Goal: Information Seeking & Learning: Learn about a topic

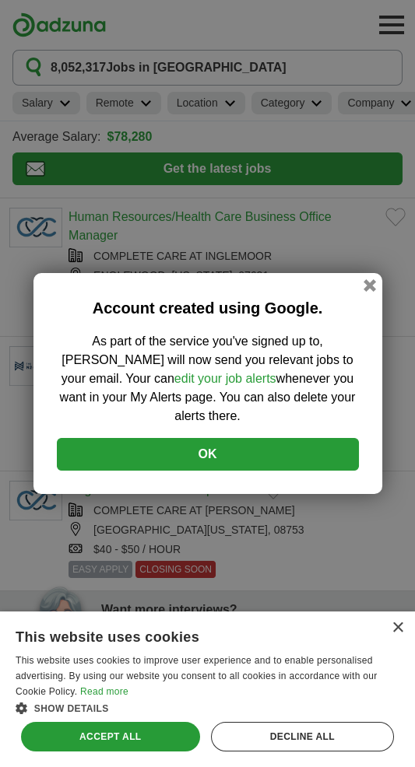
click at [298, 449] on button "OK" at bounding box center [208, 454] width 302 height 33
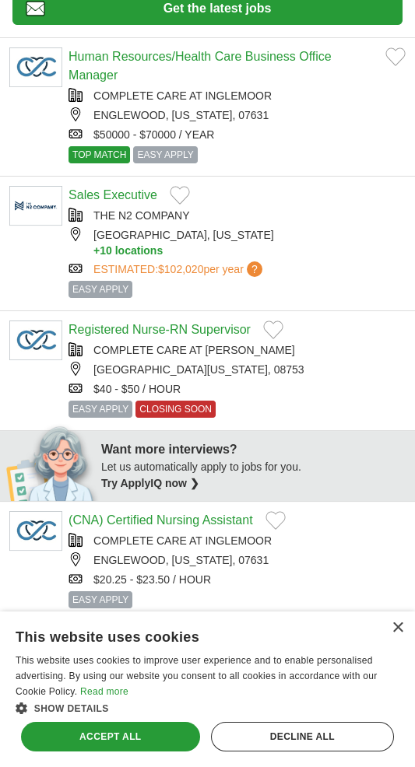
scroll to position [163, 0]
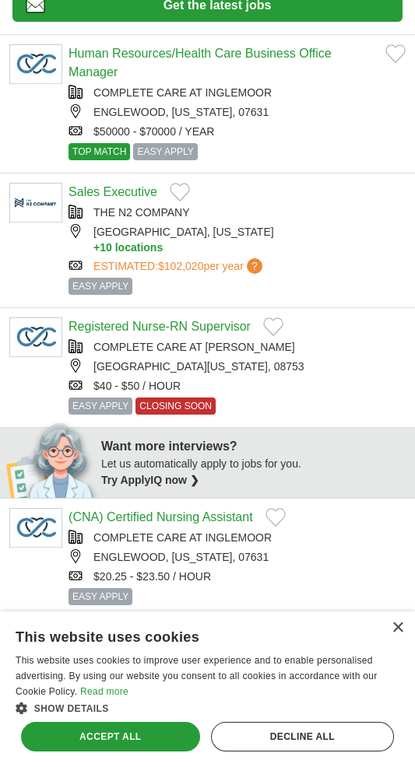
click at [126, 752] on div "Accept all" at bounding box center [110, 737] width 179 height 30
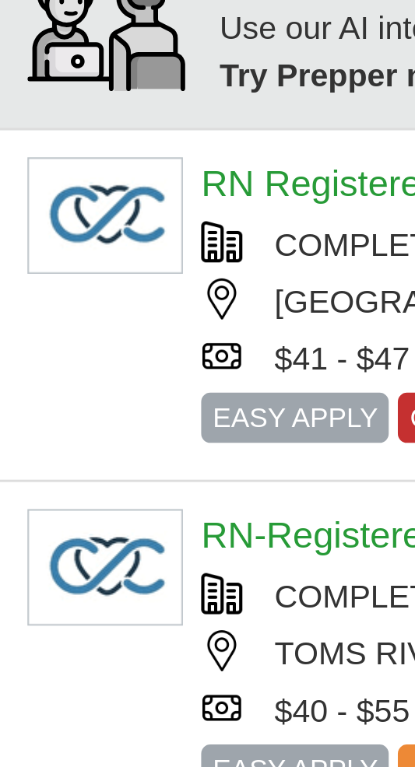
scroll to position [0, 0]
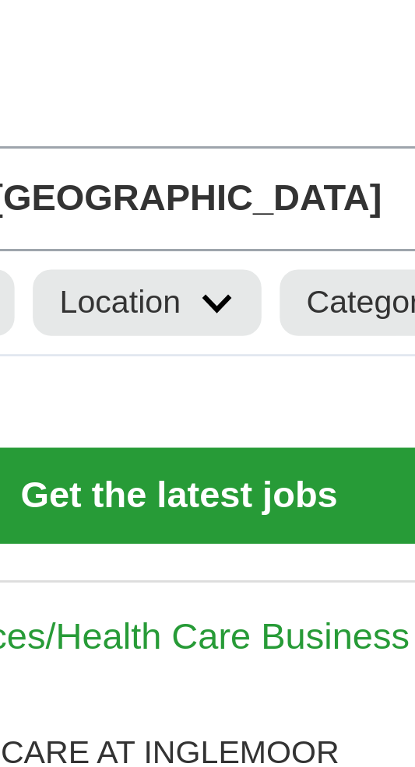
click at [225, 102] on icon at bounding box center [230, 104] width 12 height 8
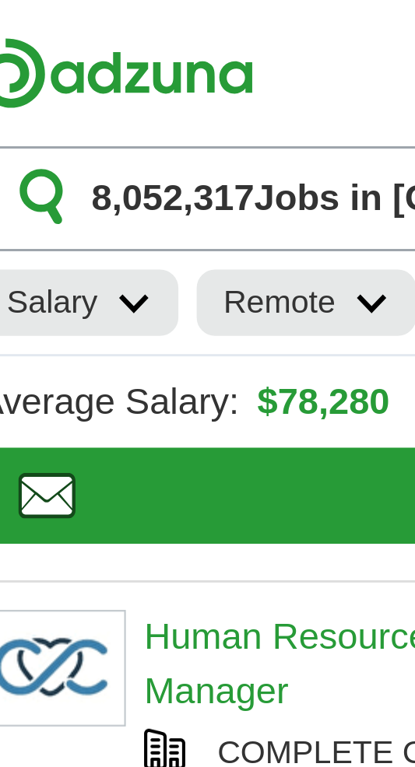
click at [118, 76] on h1 "8,052,317 Jobs in US" at bounding box center [169, 67] width 236 height 19
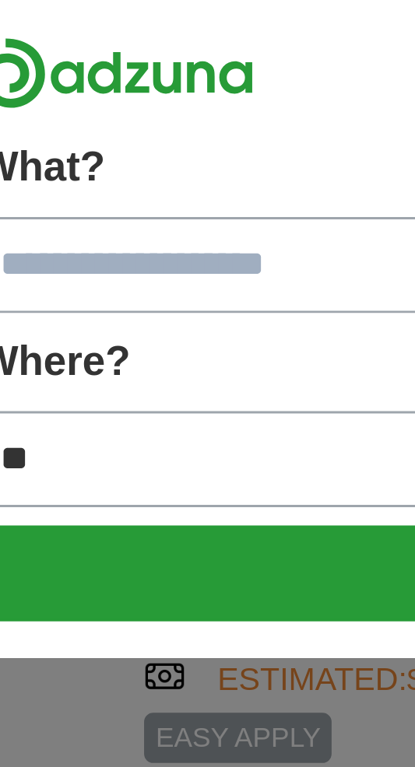
click at [111, 91] on input "What?" at bounding box center [207, 90] width 390 height 33
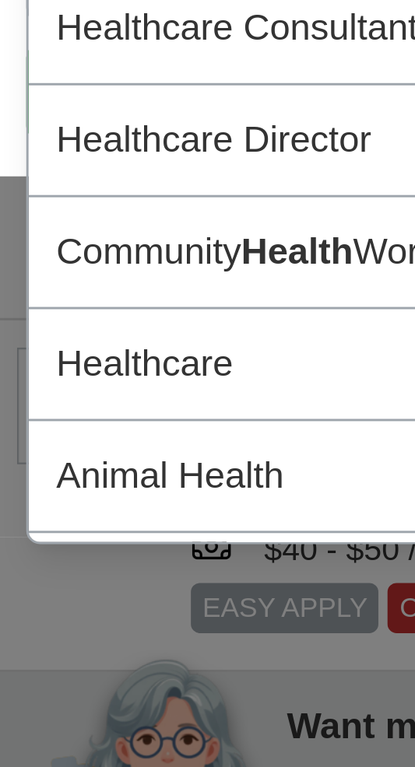
click at [97, 283] on div "Healthcare" at bounding box center [207, 288] width 388 height 38
type input "**********"
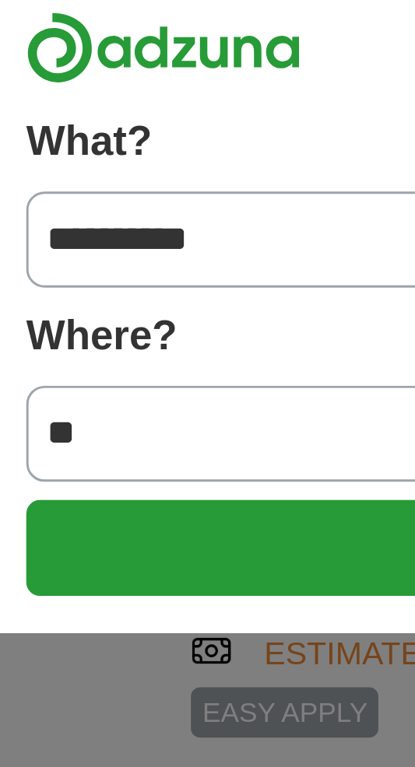
click at [80, 156] on input "**" at bounding box center [207, 156] width 390 height 33
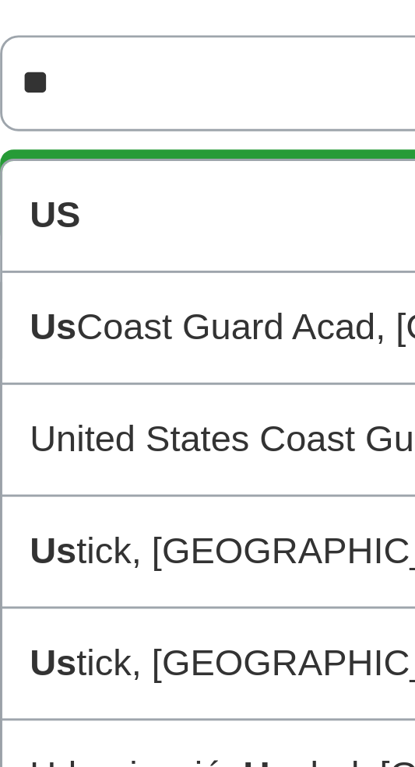
click at [107, 203] on div "US" at bounding box center [207, 202] width 388 height 38
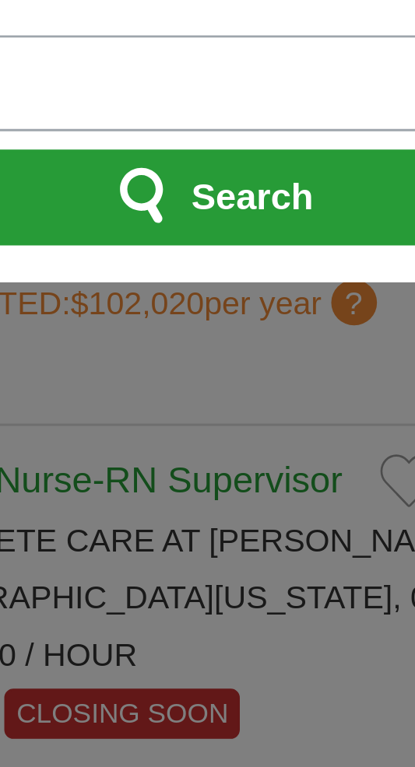
click at [230, 200] on span "Search" at bounding box center [219, 195] width 41 height 31
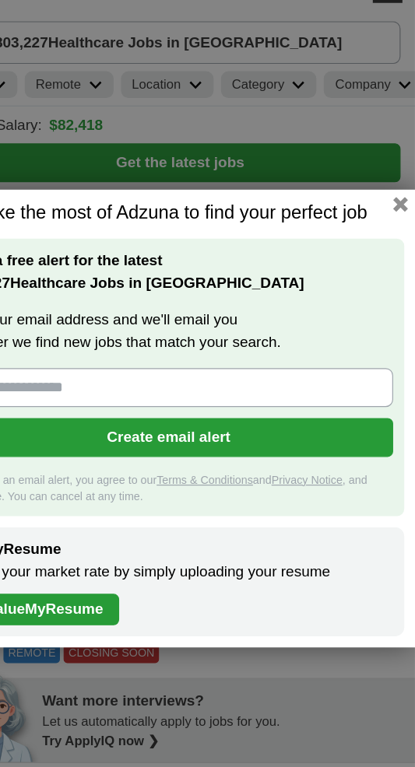
click at [378, 202] on h1 "Make the most of Adzuna to find your perfect job" at bounding box center [207, 210] width 396 height 19
click at [399, 203] on button "button" at bounding box center [402, 204] width 12 height 12
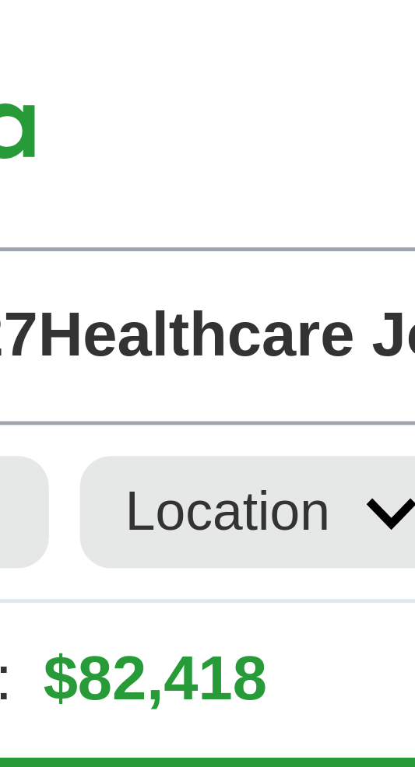
scroll to position [0, 54]
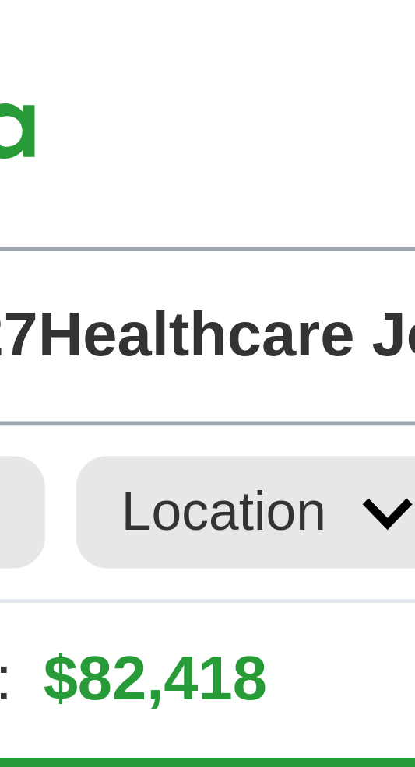
click at [172, 104] on icon at bounding box center [176, 104] width 12 height 8
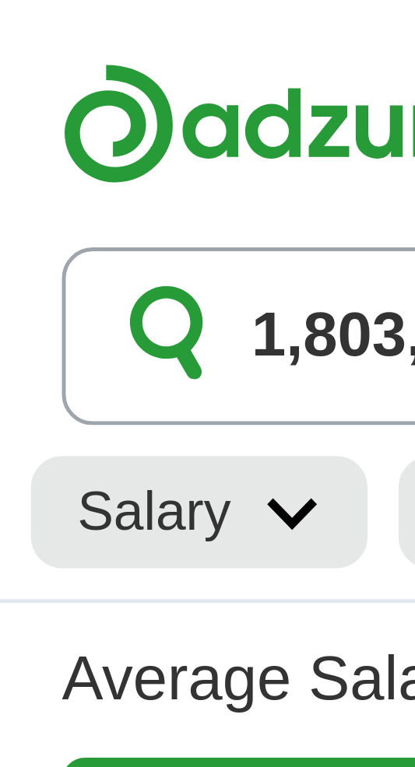
scroll to position [0, 0]
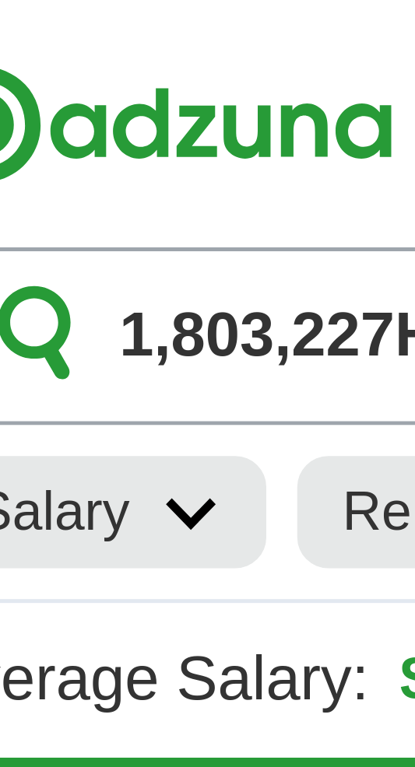
click at [73, 65] on span "1,803,227" at bounding box center [78, 67] width 55 height 19
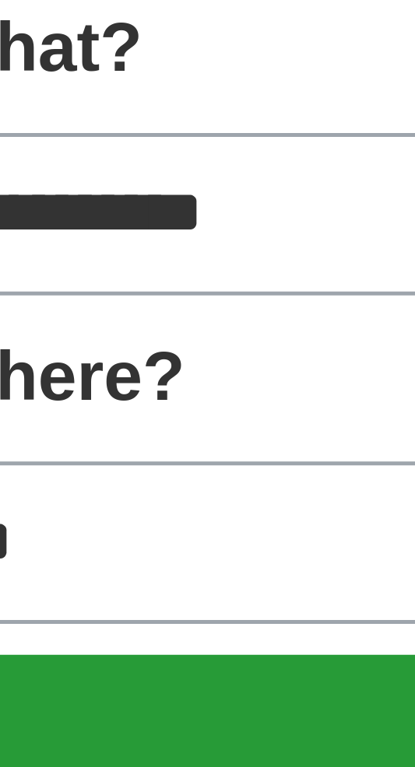
click at [46, 159] on input "**" at bounding box center [207, 156] width 390 height 33
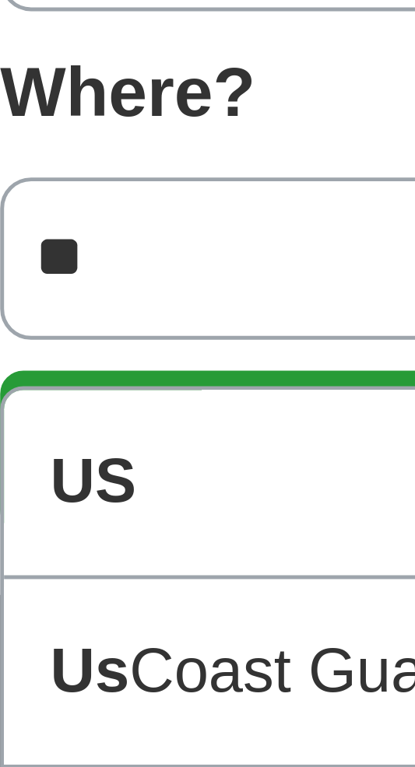
type input "*"
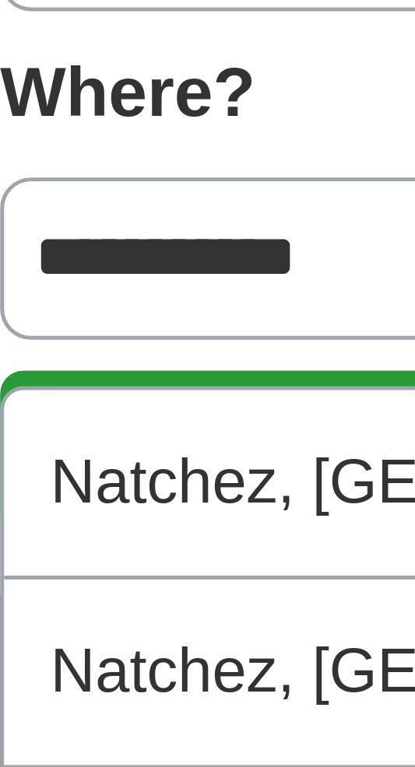
type input "**********"
click at [12, 179] on button "Search" at bounding box center [207, 195] width 390 height 33
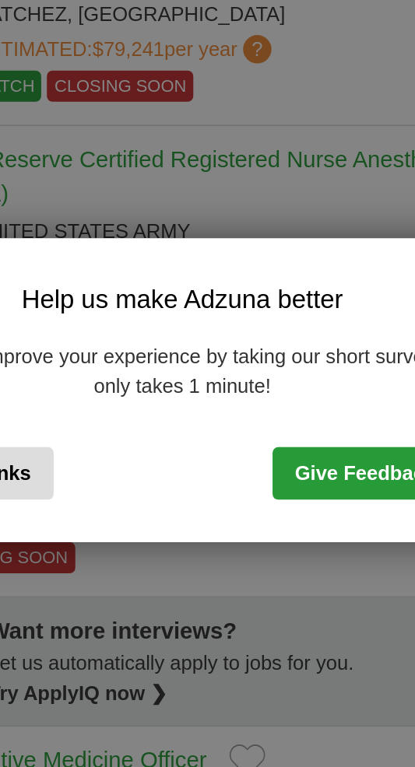
scroll to position [101, 0]
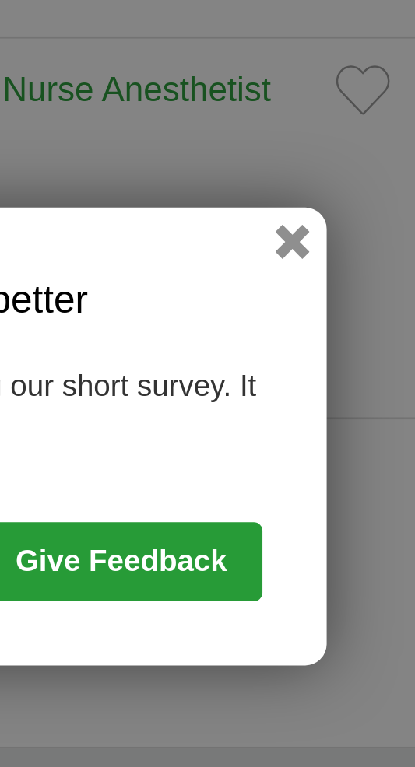
click at [363, 314] on button "button" at bounding box center [369, 313] width 12 height 12
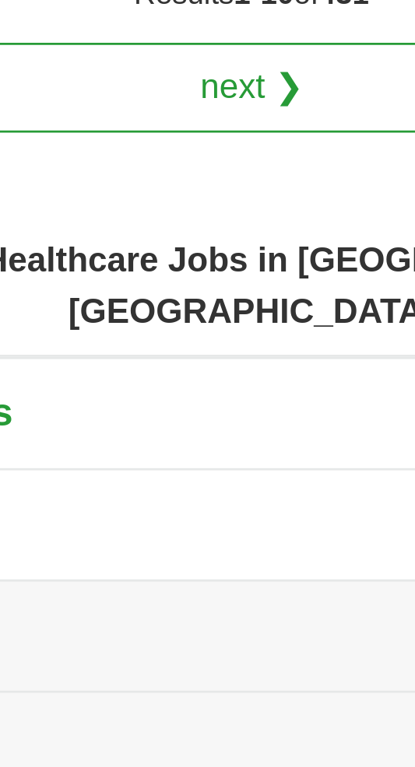
scroll to position [2396, 0]
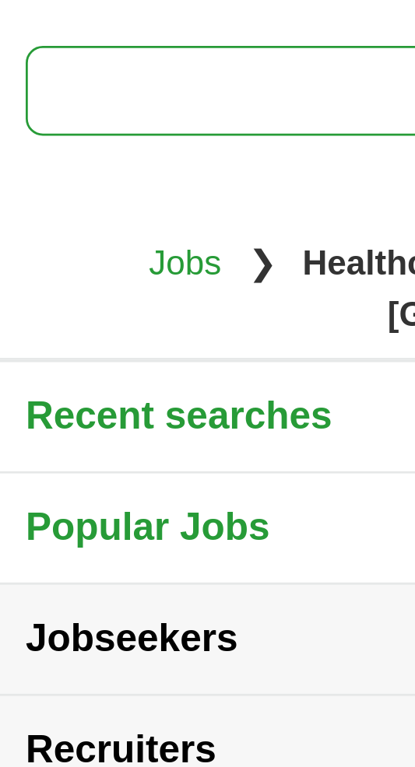
click at [97, 575] on button "Popular Jobs" at bounding box center [207, 594] width 415 height 40
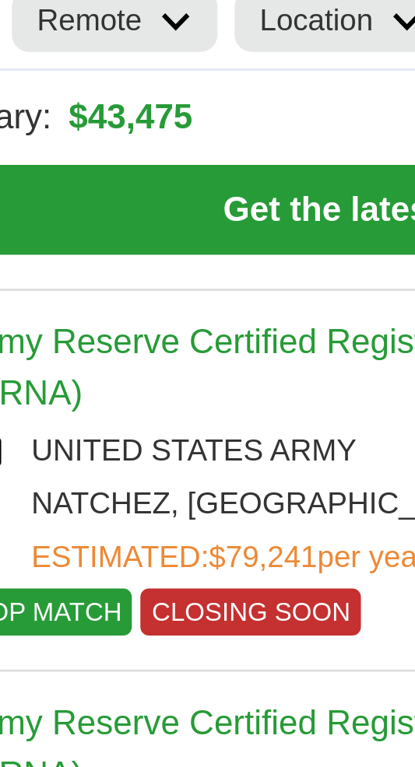
scroll to position [0, 0]
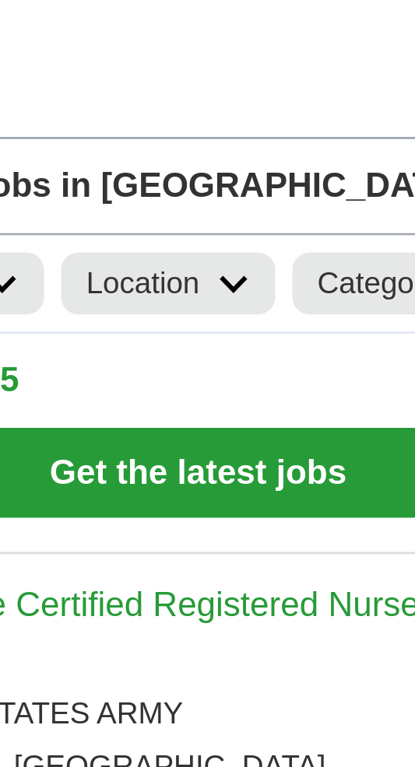
click at [249, 176] on span "Get the latest jobs" at bounding box center [217, 172] width 344 height 19
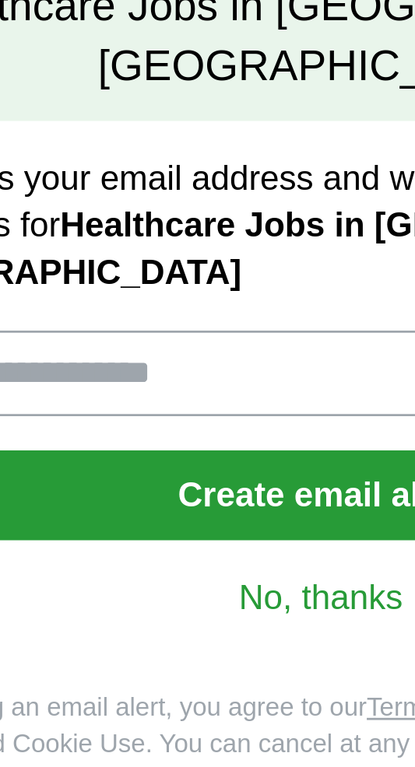
click at [209, 474] on link "No, thanks" at bounding box center [207, 465] width 299 height 17
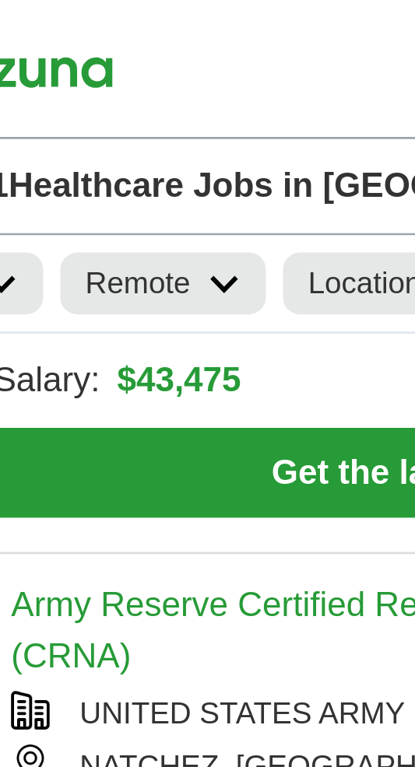
click at [135, 104] on link "Remote" at bounding box center [123, 103] width 75 height 23
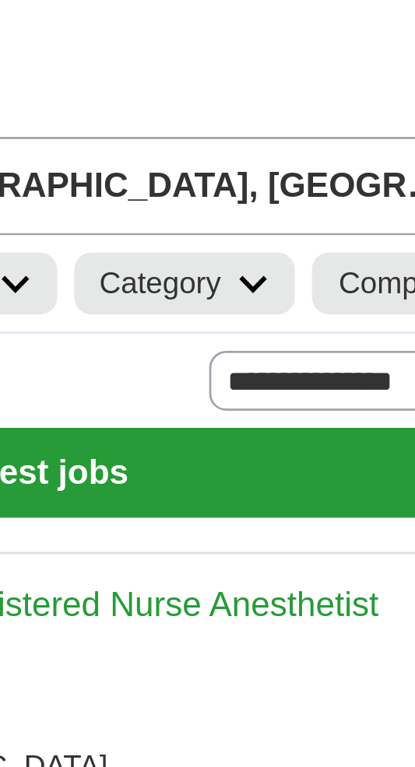
click at [311, 104] on icon at bounding box center [317, 104] width 12 height 8
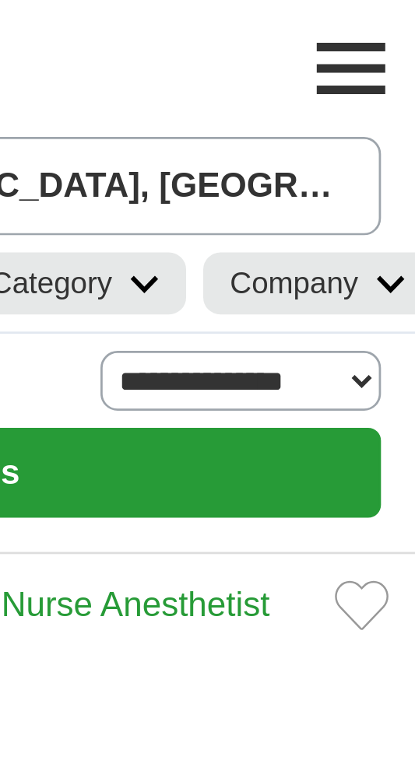
click at [400, 103] on icon at bounding box center [406, 104] width 12 height 8
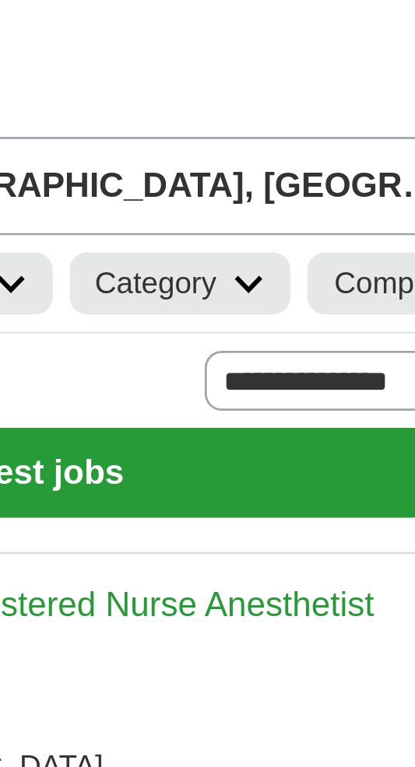
click at [353, 136] on select "**********" at bounding box center [351, 139] width 102 height 22
select select "*"
click at [300, 128] on select "**********" at bounding box center [351, 139] width 102 height 22
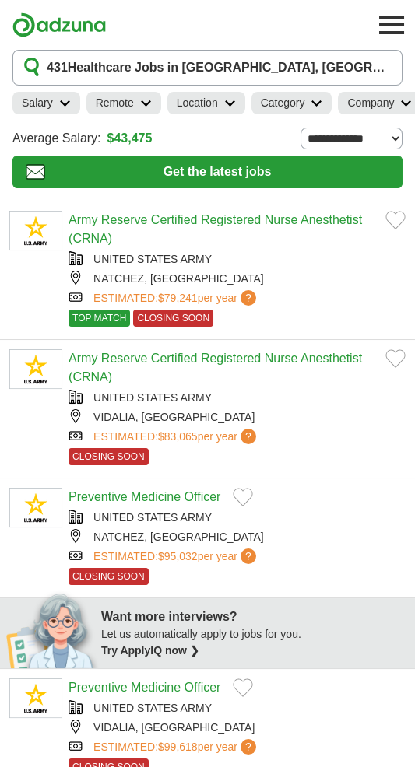
click at [25, 64] on icon "button" at bounding box center [33, 68] width 21 height 22
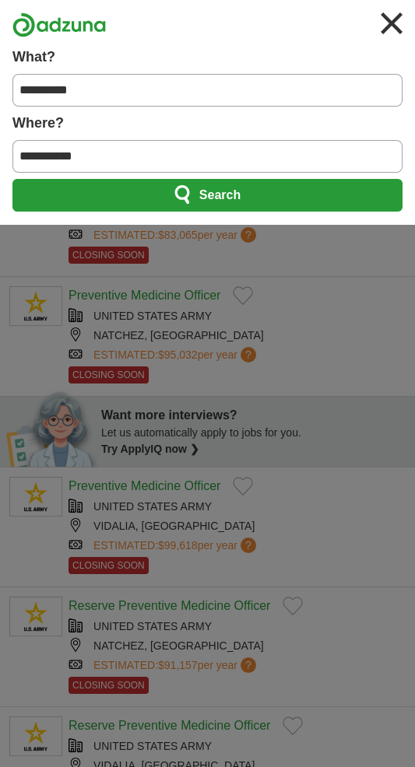
click at [116, 84] on input "**********" at bounding box center [207, 90] width 390 height 33
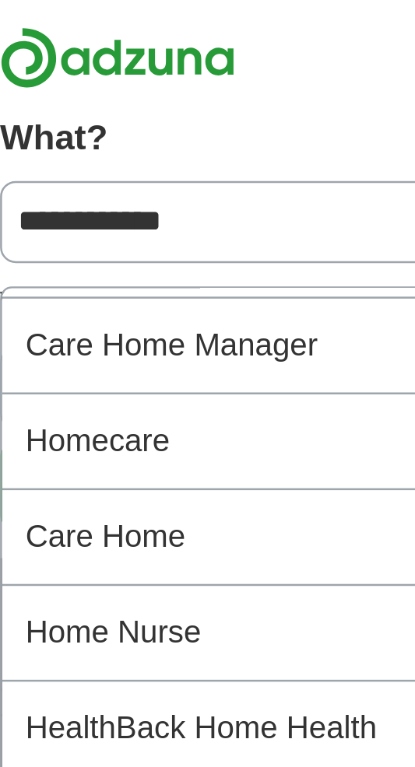
scroll to position [111, 0]
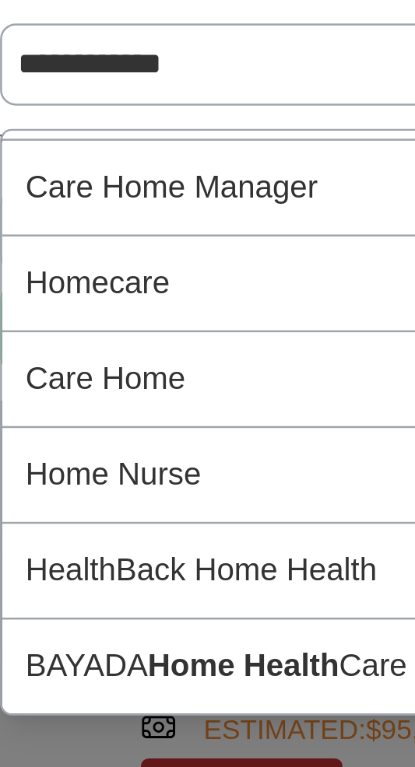
click at [110, 178] on div "Homecare" at bounding box center [207, 178] width 388 height 38
type input "********"
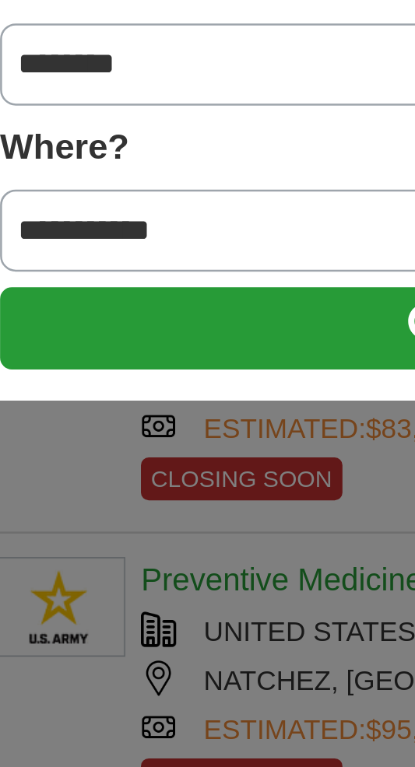
click at [144, 197] on button "Search" at bounding box center [207, 195] width 390 height 33
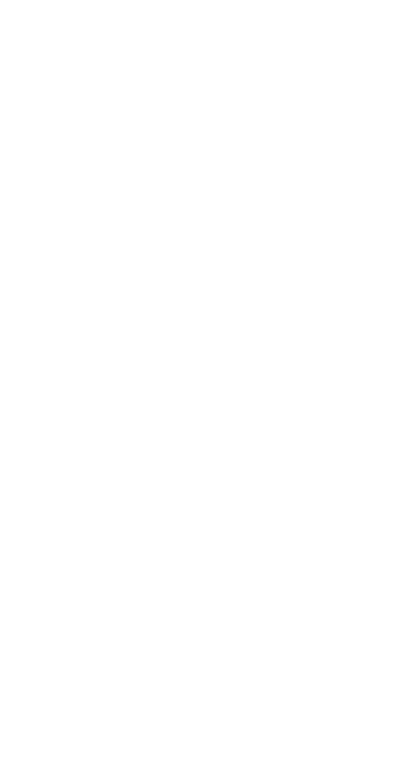
scroll to position [413, 0]
